Goal: Transaction & Acquisition: Obtain resource

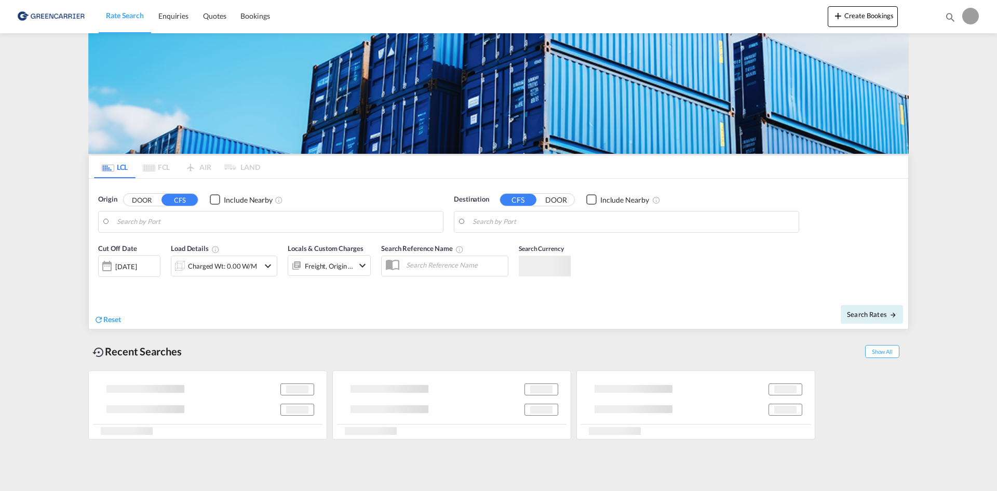
type input "DK-2650, Hvidovre"
type input "[GEOGRAPHIC_DATA], SH, CNSHA"
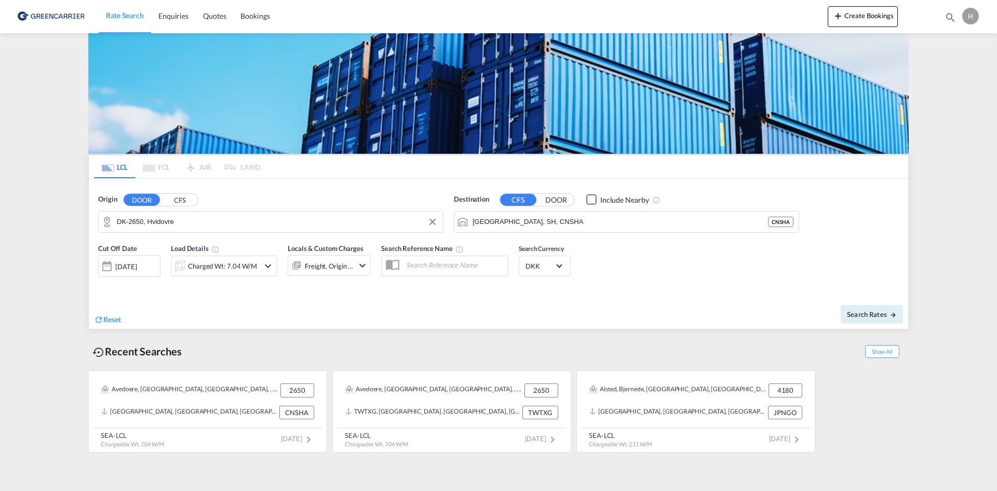
click at [295, 222] on input "DK-2650, Hvidovre" at bounding box center [277, 222] width 321 height 16
drag, startPoint x: 168, startPoint y: 245, endPoint x: 373, endPoint y: 228, distance: 205.2
click at [169, 245] on div "Agerfeld, Borbjer... , 7500 Denmark DK-7500" at bounding box center [197, 250] width 197 height 31
type input "DK-7500, [GEOGRAPHIC_DATA], [GEOGRAPHIC_DATA], [GEOGRAPHIC_DATA], [GEOGRAPHIC_D…"
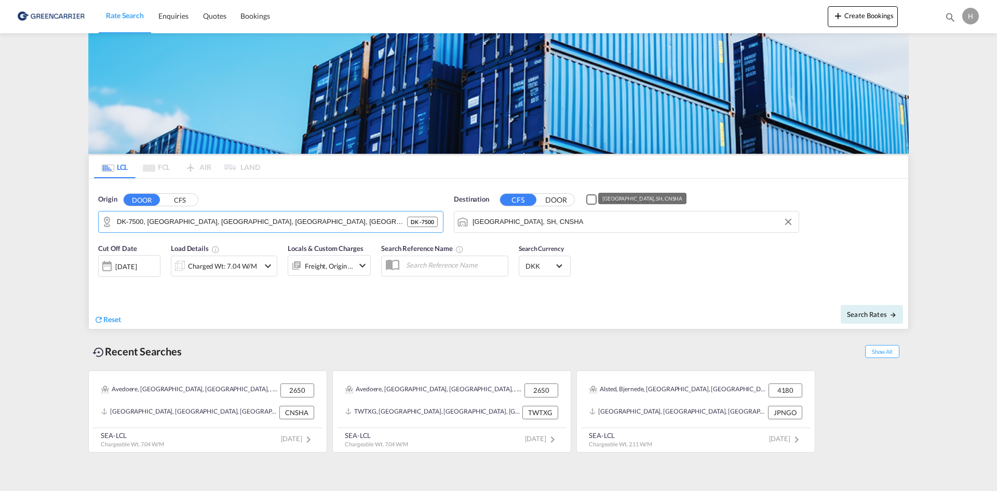
click at [583, 221] on input "[GEOGRAPHIC_DATA], SH, CNSHA" at bounding box center [633, 222] width 321 height 16
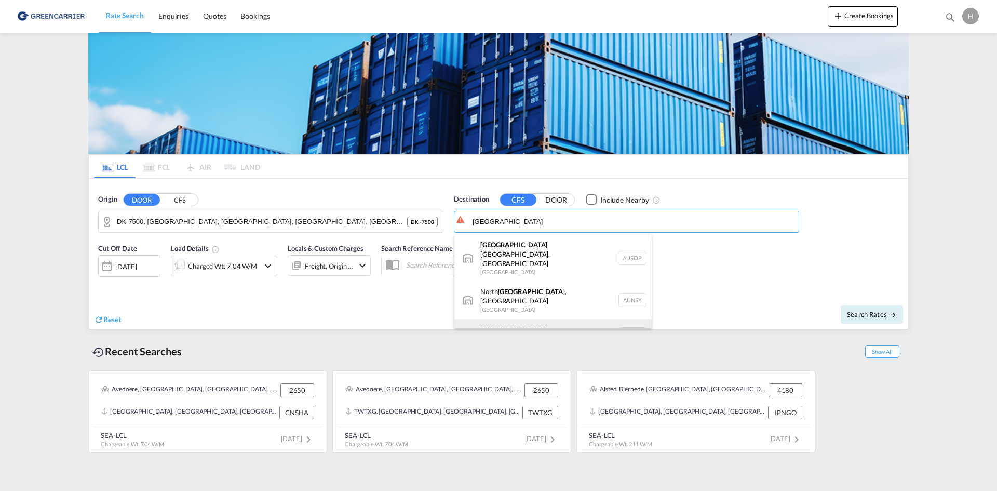
click at [548, 319] on div "[GEOGRAPHIC_DATA] [GEOGRAPHIC_DATA] AUSYD" at bounding box center [552, 334] width 197 height 31
type input "[GEOGRAPHIC_DATA], AUSYD"
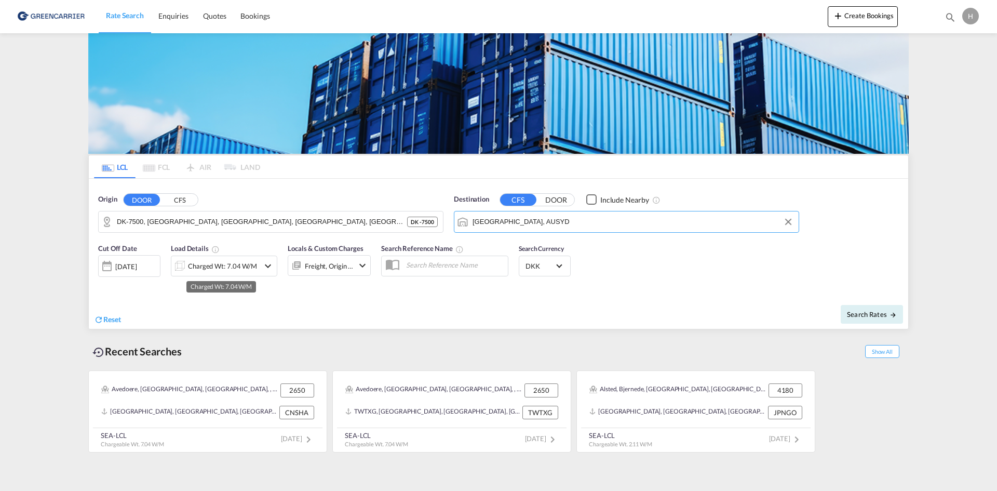
click at [222, 264] on div "Charged Wt: 7.04 W/M" at bounding box center [222, 266] width 69 height 15
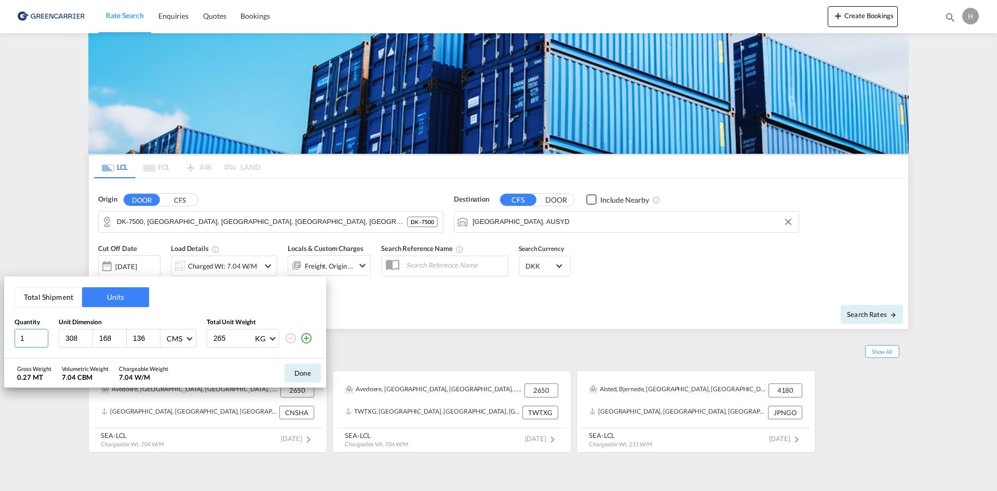
drag, startPoint x: 28, startPoint y: 340, endPoint x: 8, endPoint y: 333, distance: 20.4
click at [8, 333] on div "Total Shipment Units Quantity Unit Dimension Total Unit Weight 1 308 168 136 CM…" at bounding box center [165, 317] width 322 height 82
type input "7"
type input "13.44"
click at [60, 295] on button "Total Shipment" at bounding box center [48, 297] width 67 height 20
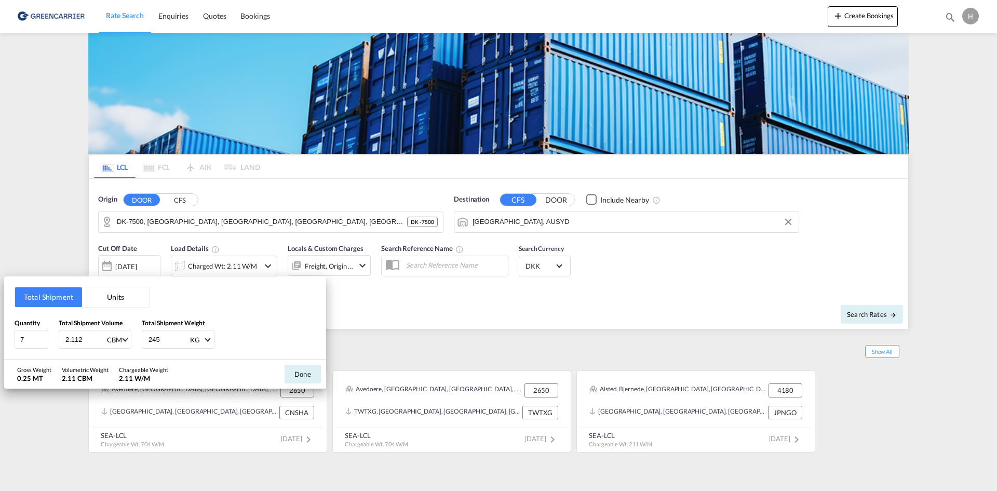
drag, startPoint x: 83, startPoint y: 340, endPoint x: 45, endPoint y: 329, distance: 39.9
click at [45, 329] on div "Quantity 7 Total Shipment Volume 2.112 CBM CBM CFT Total Shipment Weight 245 KG…" at bounding box center [165, 333] width 301 height 31
type input "13.44"
type input "3500"
drag, startPoint x: 302, startPoint y: 372, endPoint x: 451, endPoint y: 368, distance: 148.5
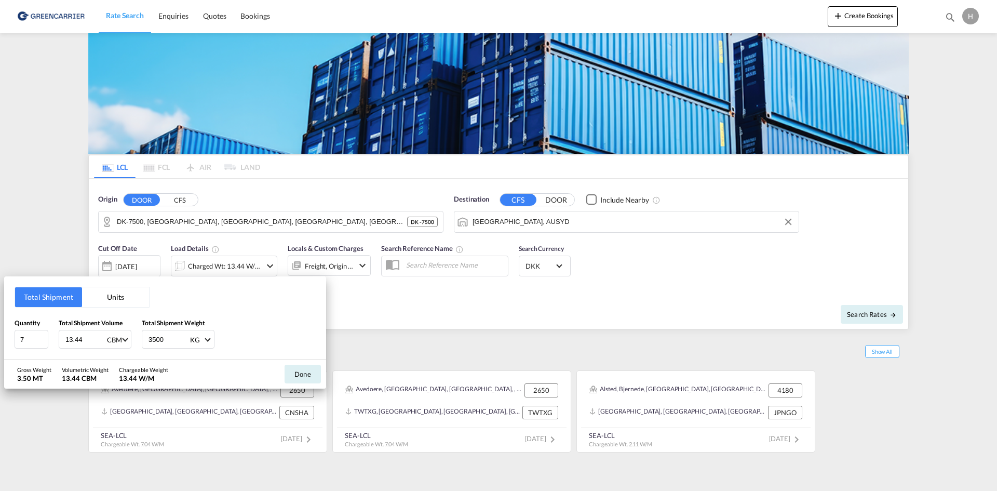
click at [303, 372] on button "Done" at bounding box center [303, 374] width 36 height 19
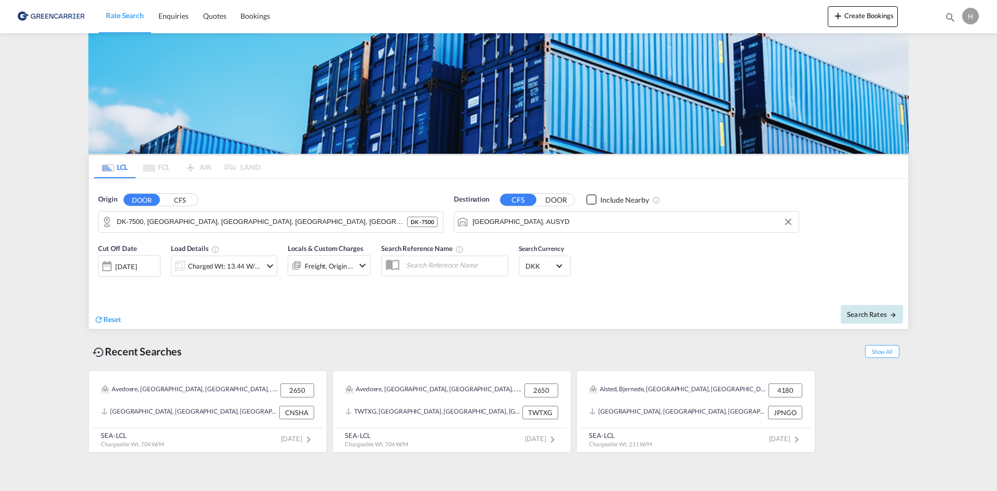
click at [867, 322] on button "Search Rates" at bounding box center [872, 314] width 62 height 19
type input "7500 to AUSYD / [DATE]"
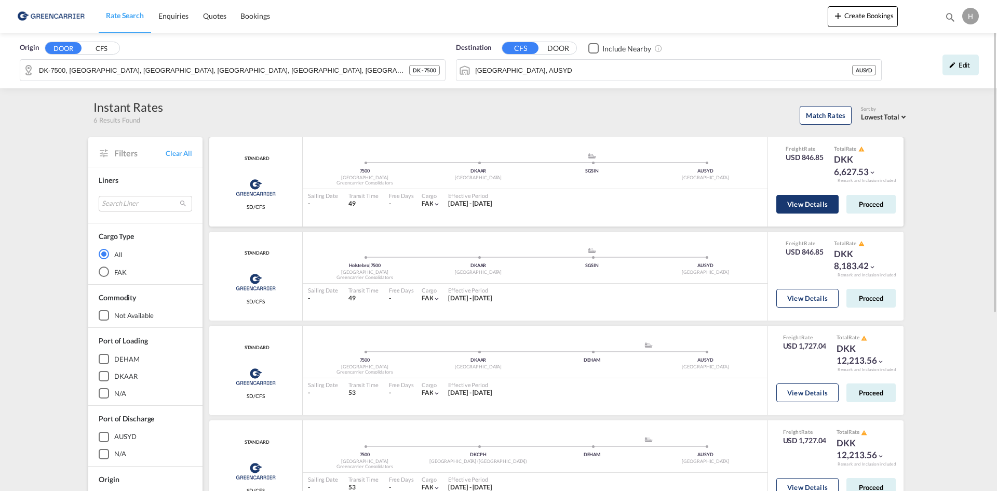
click at [810, 201] on button "View Details" at bounding box center [807, 204] width 62 height 19
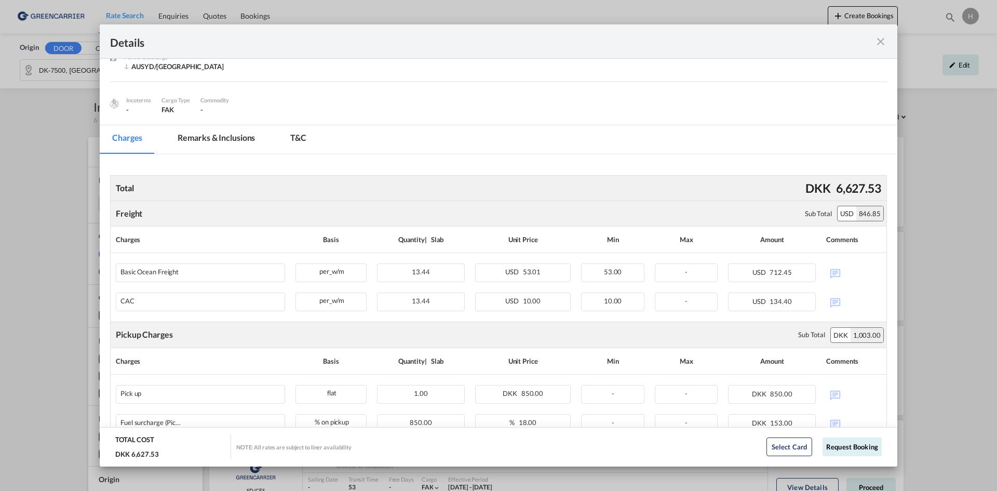
scroll to position [156, 0]
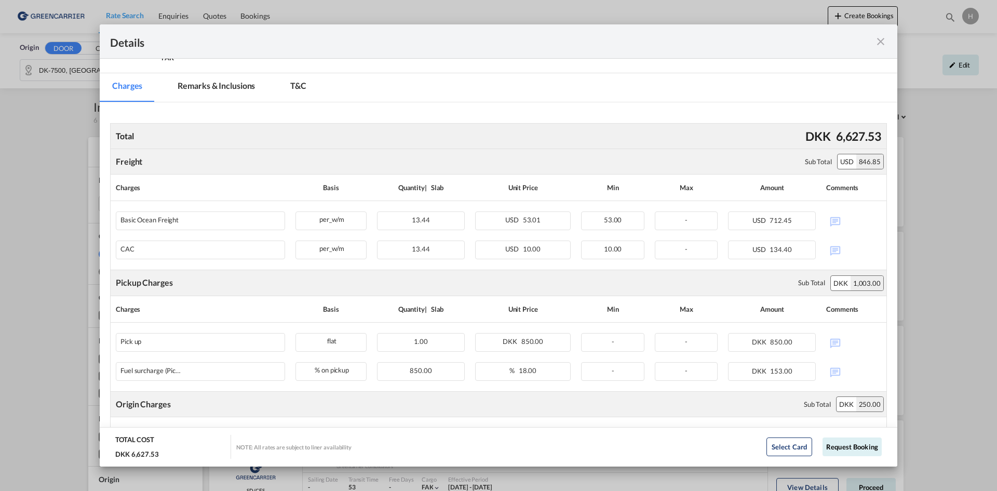
click at [878, 46] on md-icon "icon-close fg-AAA8AD m-0 cursor" at bounding box center [880, 41] width 12 height 12
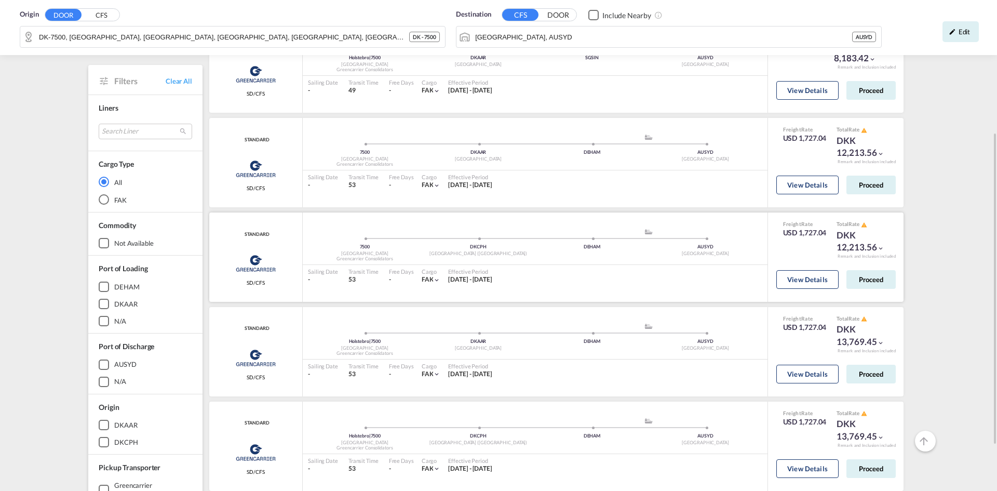
scroll to position [260, 0]
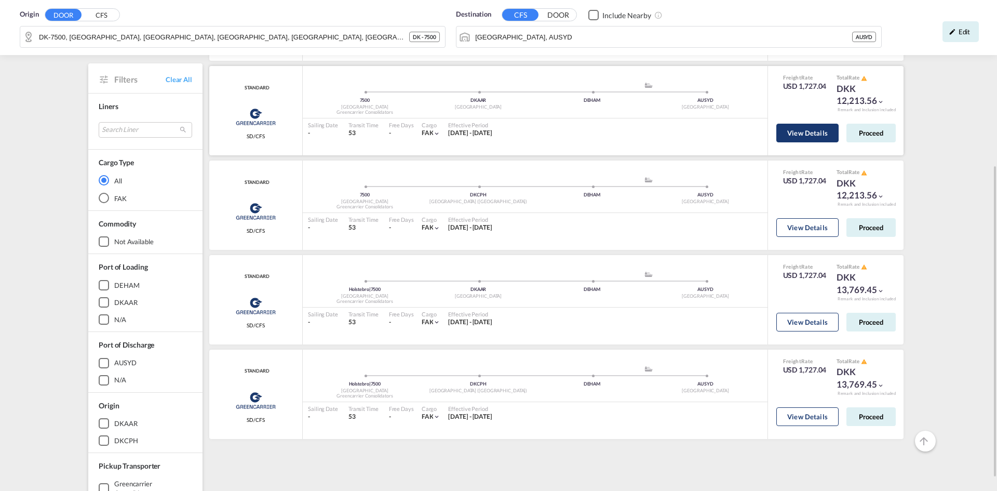
click at [821, 131] on button "View Details" at bounding box center [807, 133] width 62 height 19
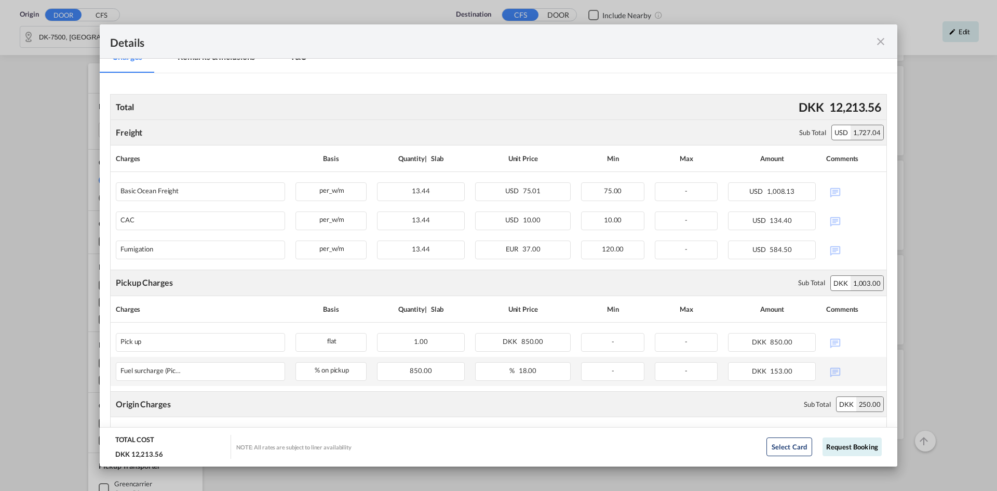
scroll to position [146, 0]
